Goal: Task Accomplishment & Management: Manage account settings

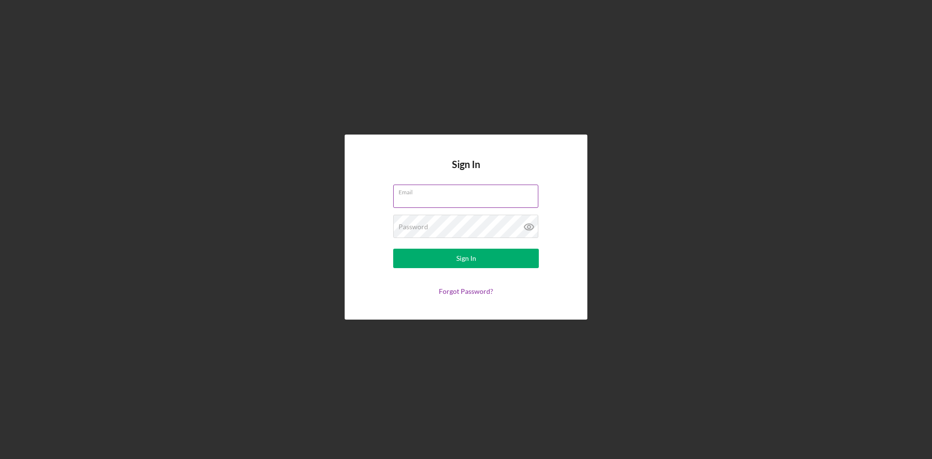
click at [462, 192] on div "Email" at bounding box center [466, 196] width 146 height 24
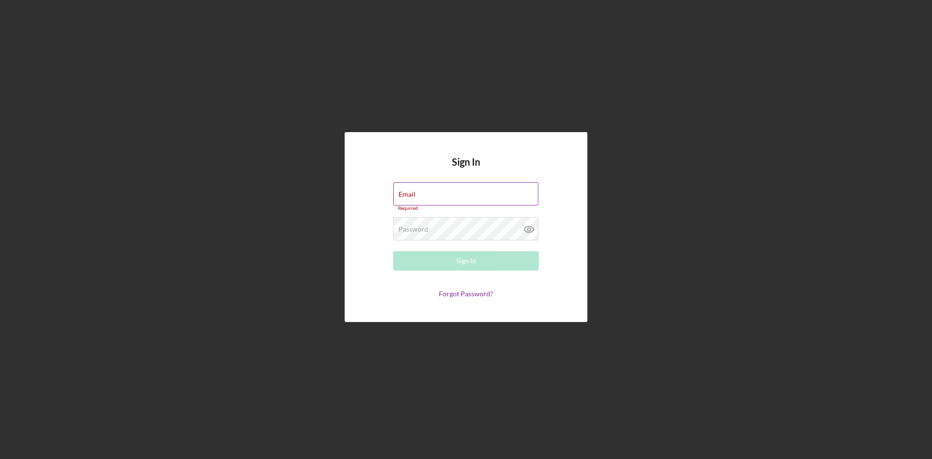
click at [459, 198] on input "Email" at bounding box center [465, 193] width 145 height 23
type input "[EMAIL_ADDRESS][DOMAIN_NAME]"
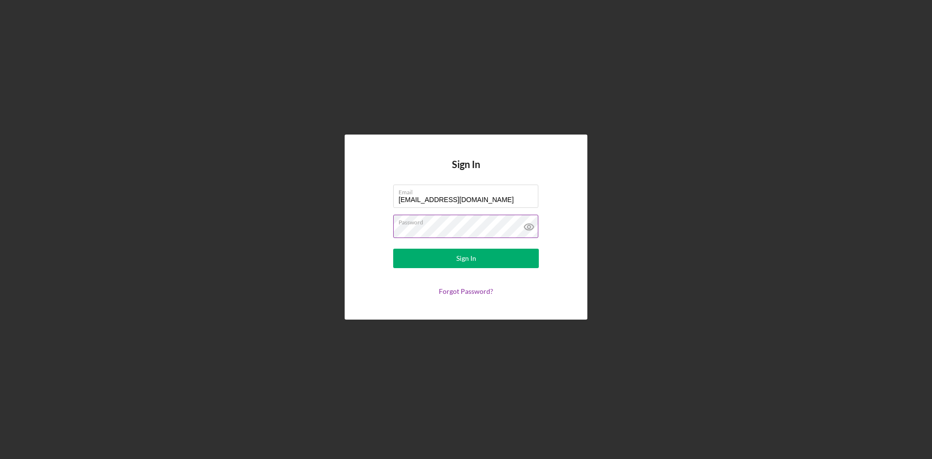
click at [393, 248] on button "Sign In" at bounding box center [466, 257] width 146 height 19
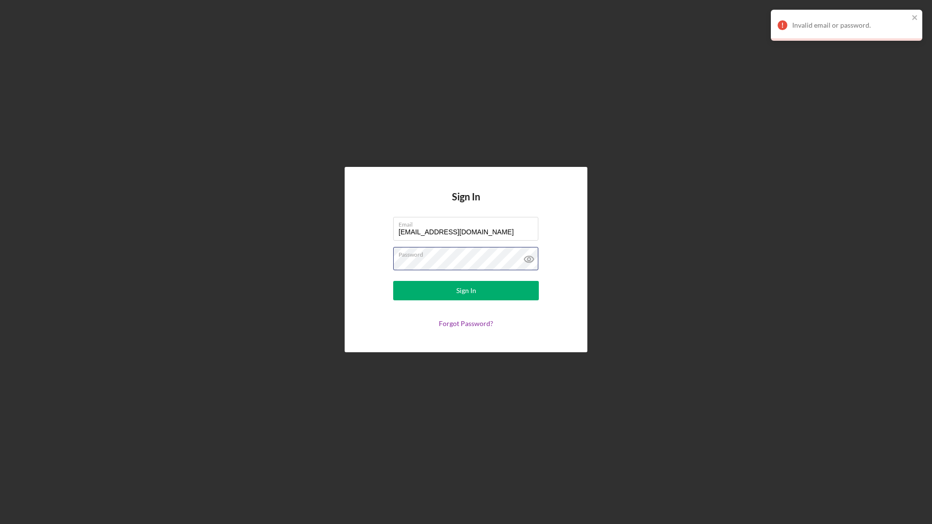
click at [393, 281] on button "Sign In" at bounding box center [466, 290] width 146 height 19
